Goal: Task Accomplishment & Management: Complete application form

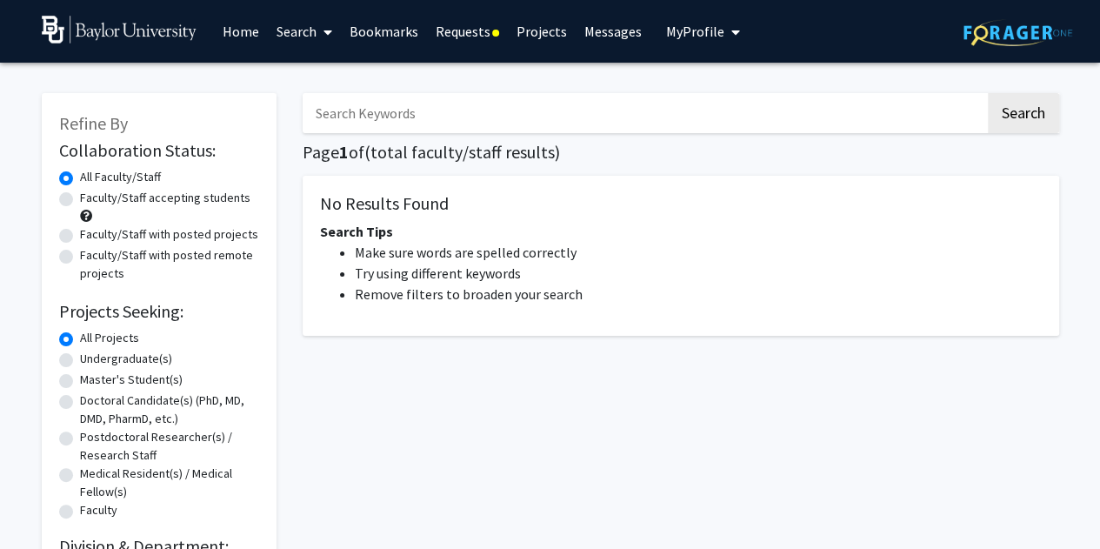
click at [462, 30] on link "Requests" at bounding box center [467, 31] width 81 height 61
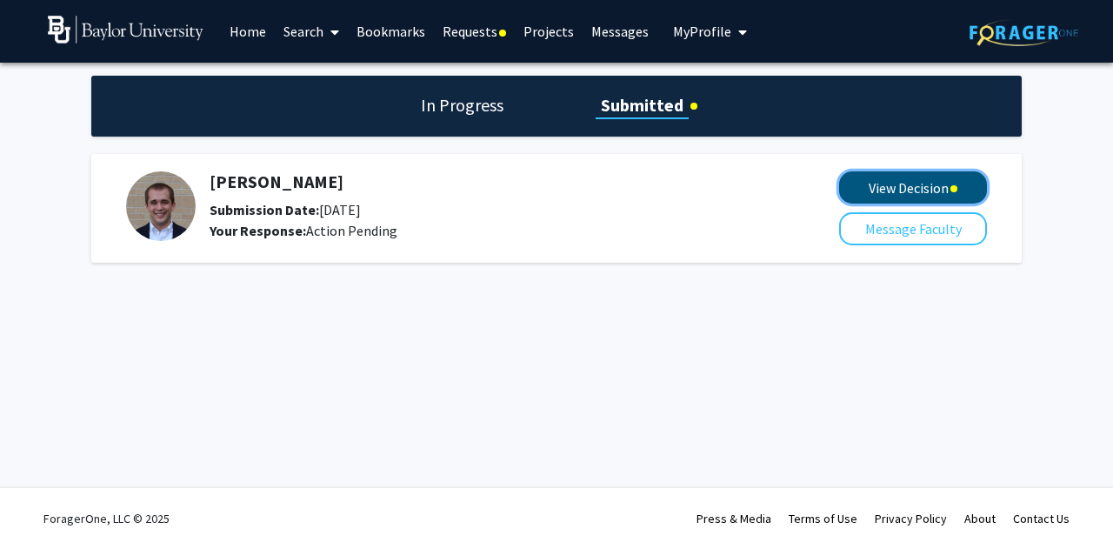
click at [873, 177] on button "View Decision" at bounding box center [913, 187] width 148 height 32
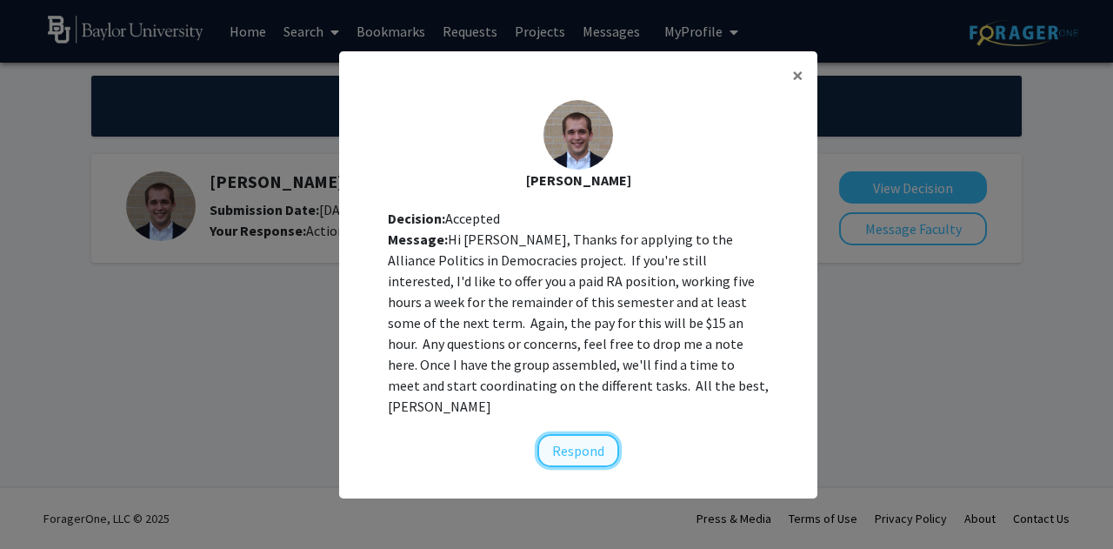
click at [577, 437] on button "Respond" at bounding box center [578, 450] width 82 height 33
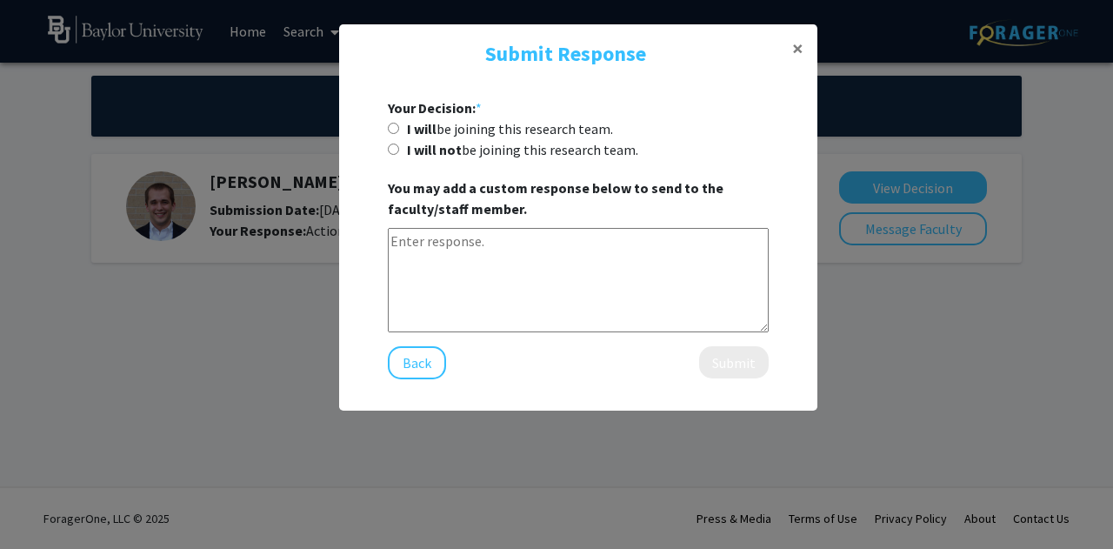
click at [395, 124] on input "I will be joining this research team." at bounding box center [393, 128] width 11 height 11
radio input "true"
click at [435, 248] on textarea at bounding box center [578, 280] width 381 height 104
type textarea "T"
click at [737, 364] on button "Submit" at bounding box center [734, 362] width 70 height 32
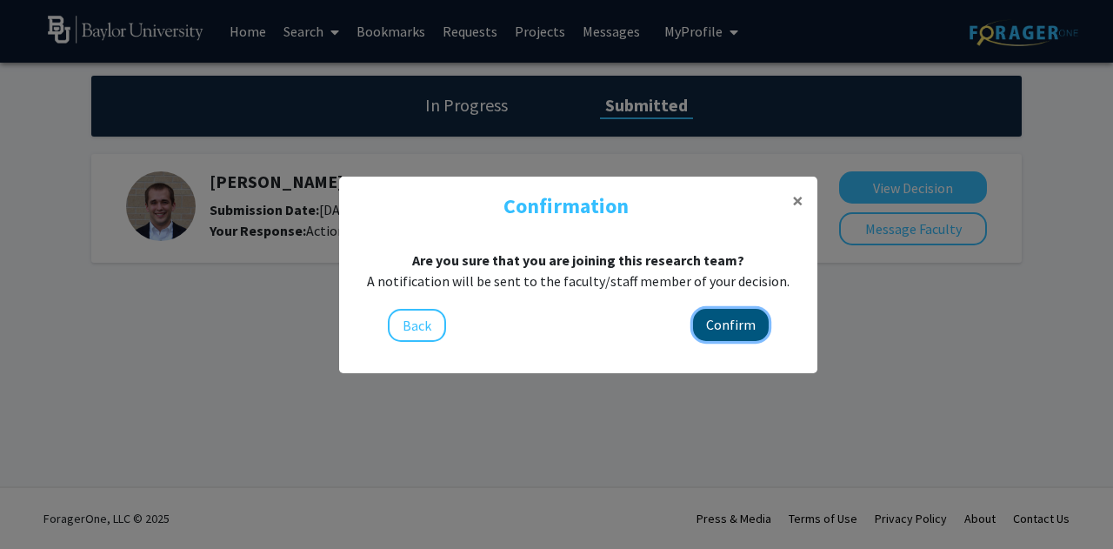
click at [723, 323] on button "Confirm" at bounding box center [731, 325] width 76 height 32
click at [718, 324] on button "Confirm" at bounding box center [731, 325] width 76 height 32
click at [727, 324] on button "Confirm" at bounding box center [731, 325] width 76 height 32
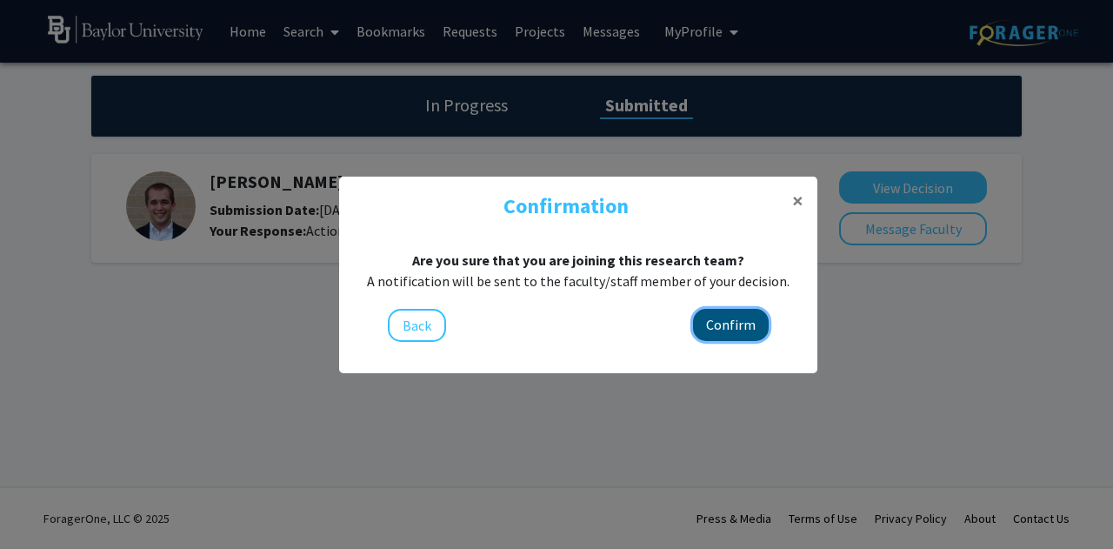
click at [727, 324] on button "Confirm" at bounding box center [731, 325] width 76 height 32
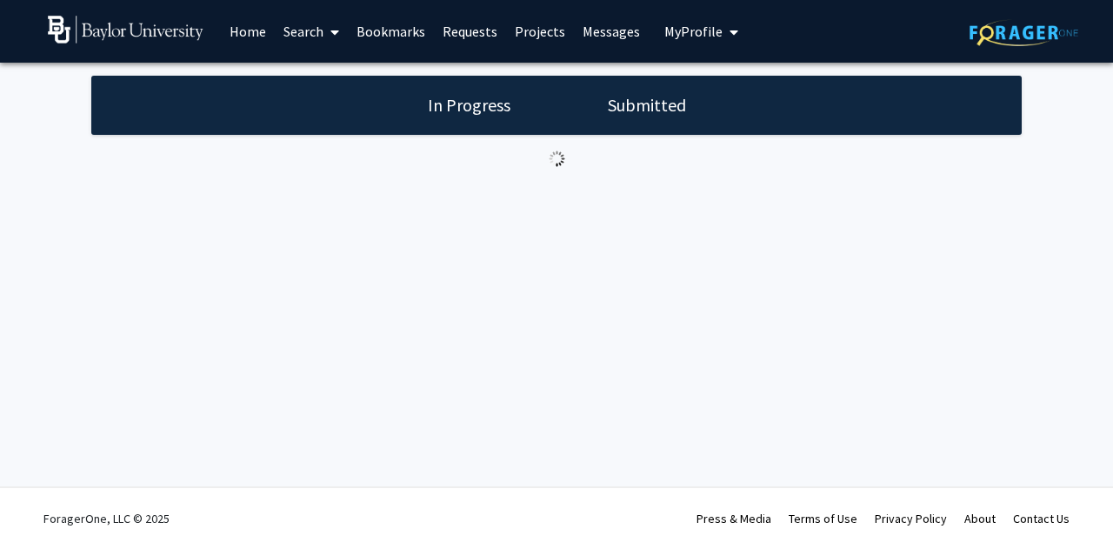
click at [621, 110] on h1 "Submitted" at bounding box center [647, 105] width 89 height 24
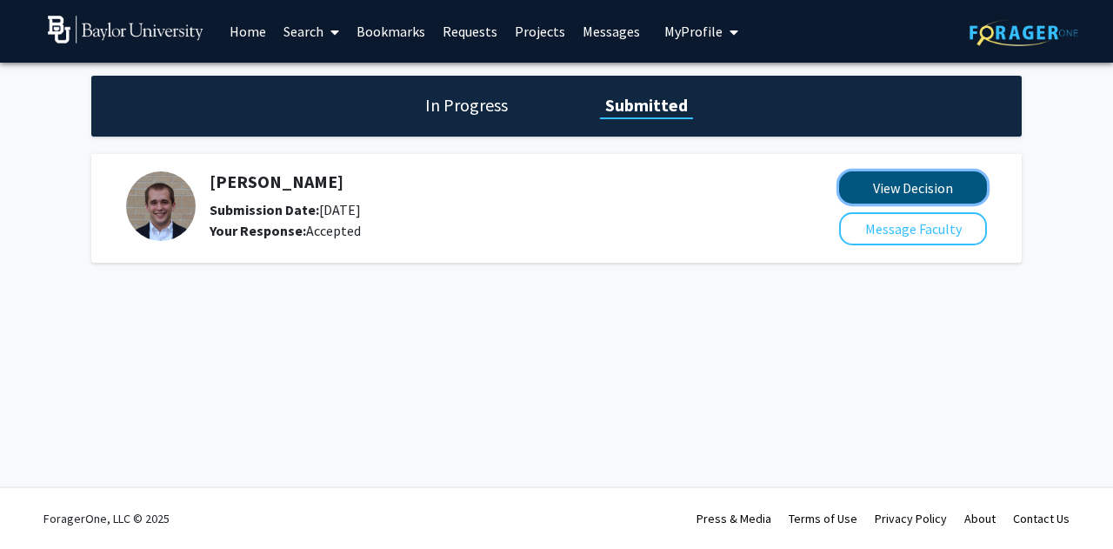
click at [878, 194] on button "View Decision" at bounding box center [913, 187] width 148 height 32
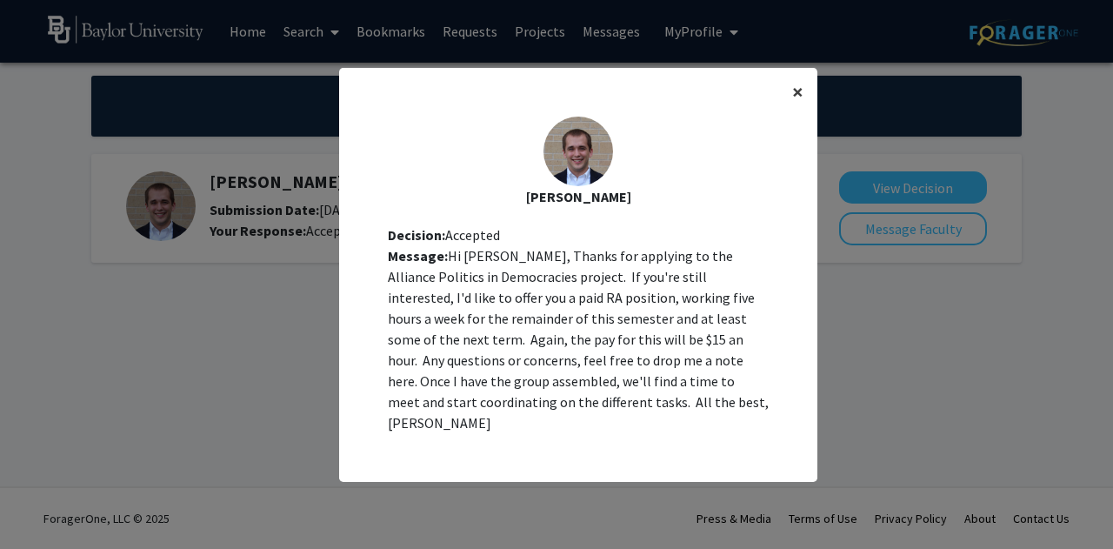
click at [803, 107] on button "×" at bounding box center [797, 92] width 39 height 49
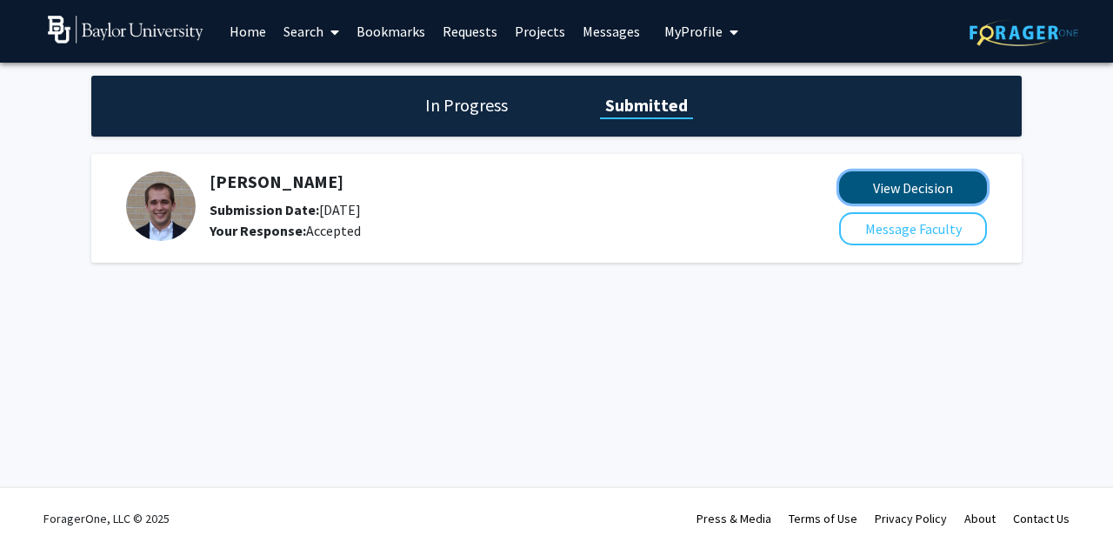
click at [898, 193] on button "View Decision" at bounding box center [913, 187] width 148 height 32
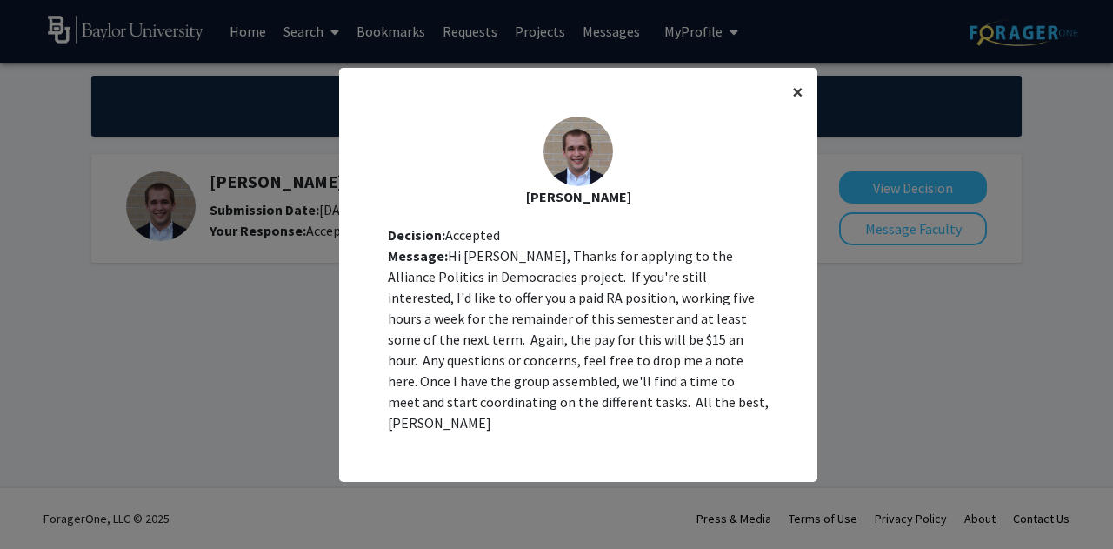
click at [797, 109] on button "×" at bounding box center [797, 92] width 39 height 49
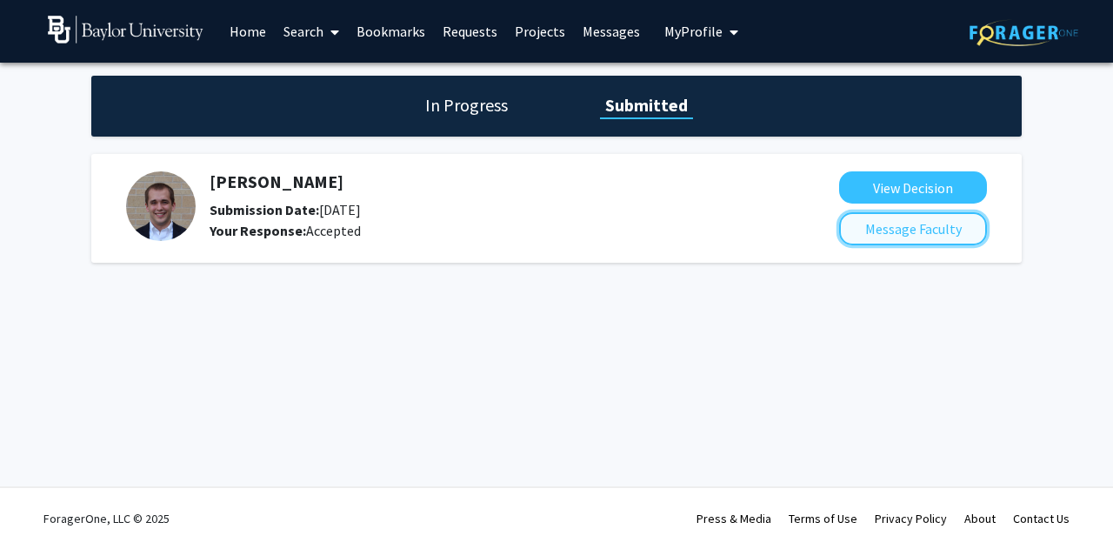
click at [872, 229] on button "Message Faculty" at bounding box center [913, 228] width 148 height 33
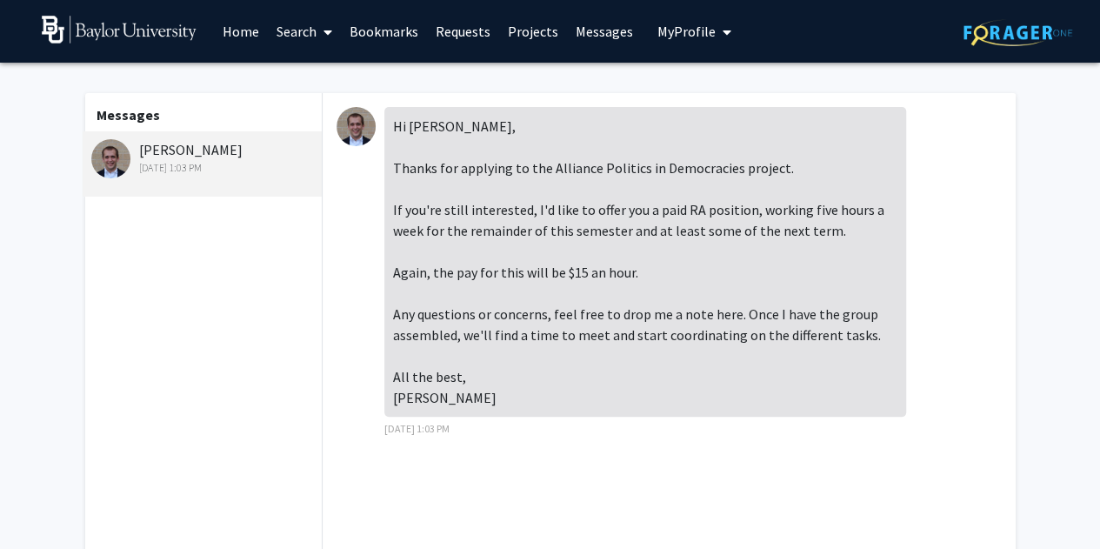
click at [464, 34] on link "Requests" at bounding box center [463, 31] width 72 height 61
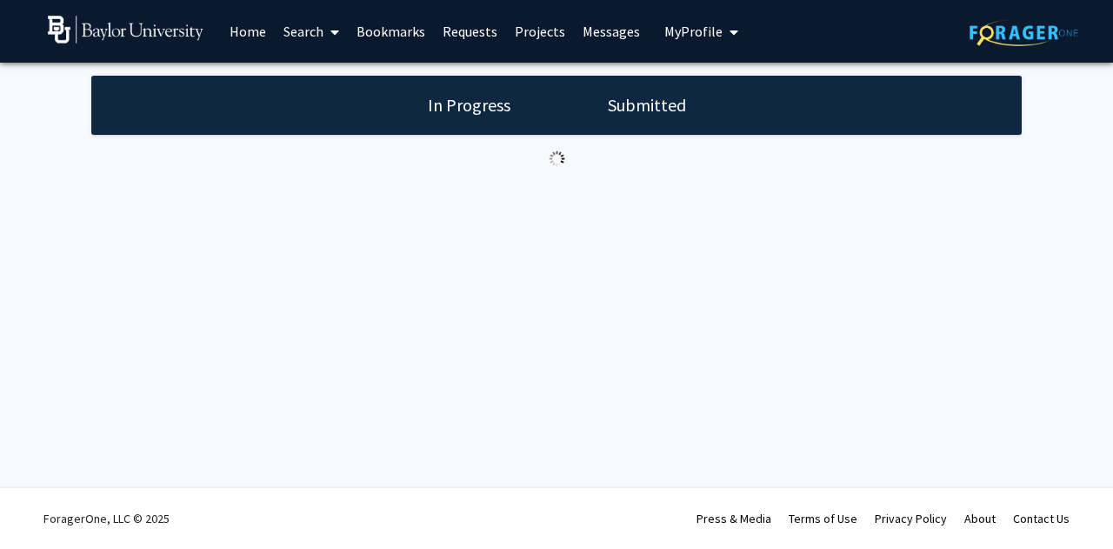
click at [651, 109] on h1 "Submitted" at bounding box center [647, 105] width 89 height 24
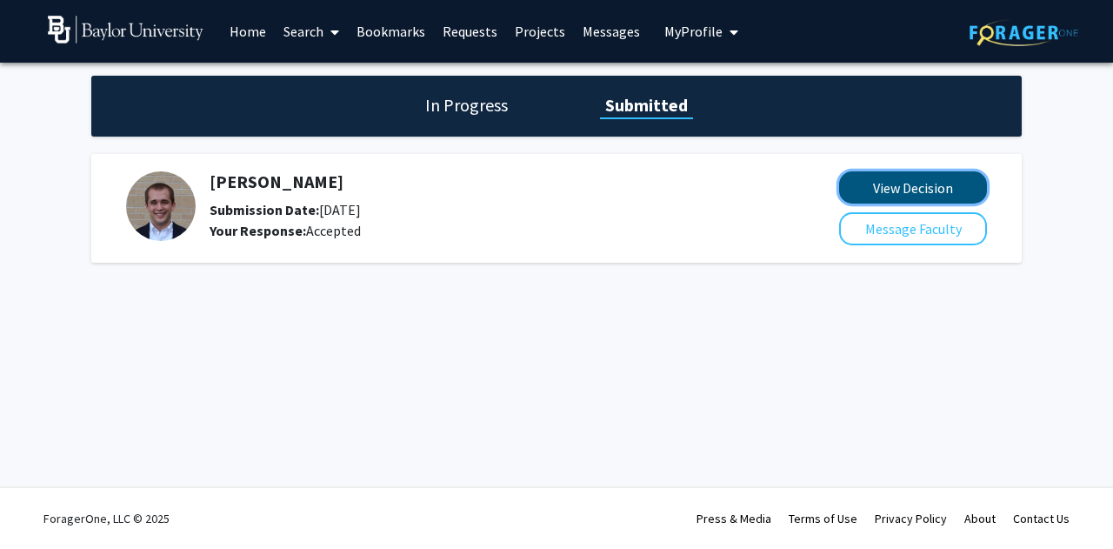
click at [901, 180] on button "View Decision" at bounding box center [913, 187] width 148 height 32
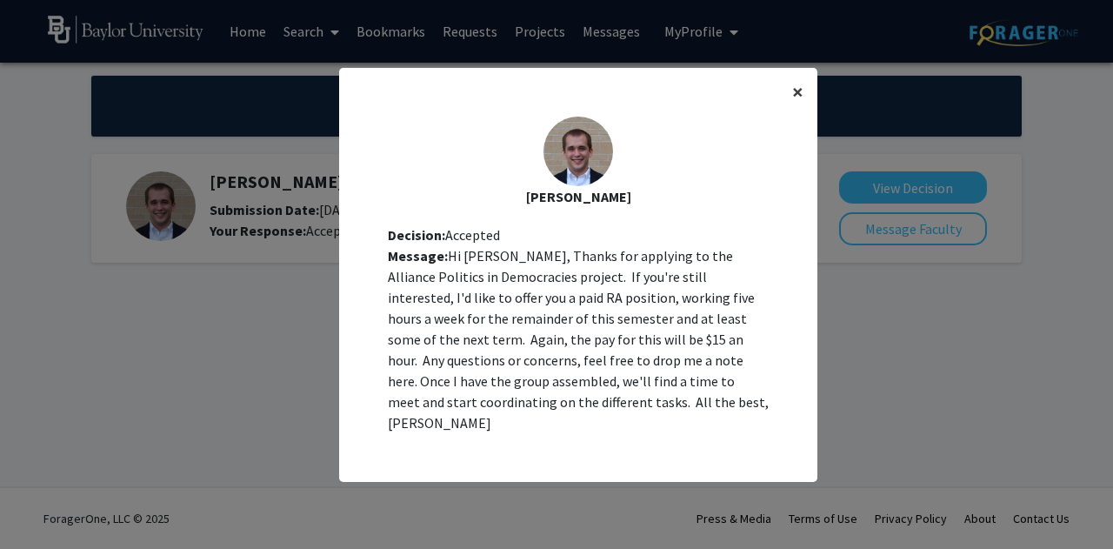
click at [796, 105] on span "×" at bounding box center [797, 91] width 11 height 27
